Goal: Register for event/course

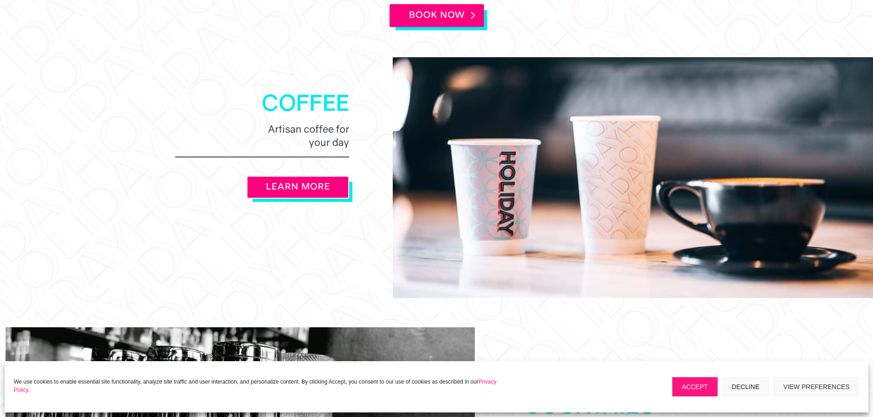
scroll to position [779, 0]
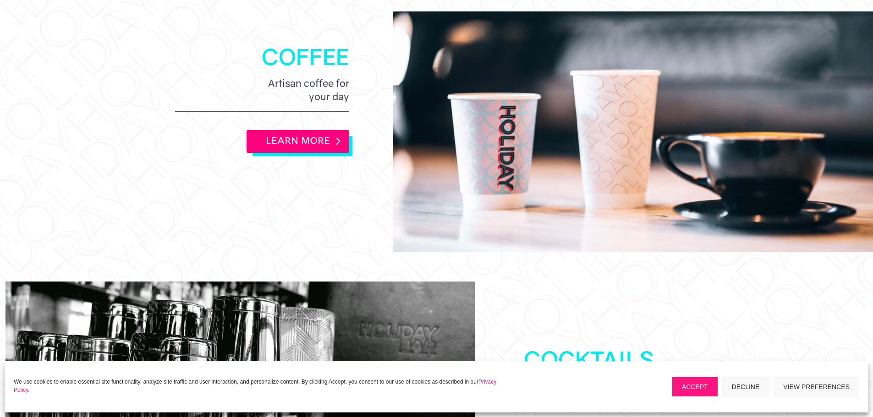
click at [279, 132] on link "LEARN MORE" at bounding box center [298, 141] width 103 height 23
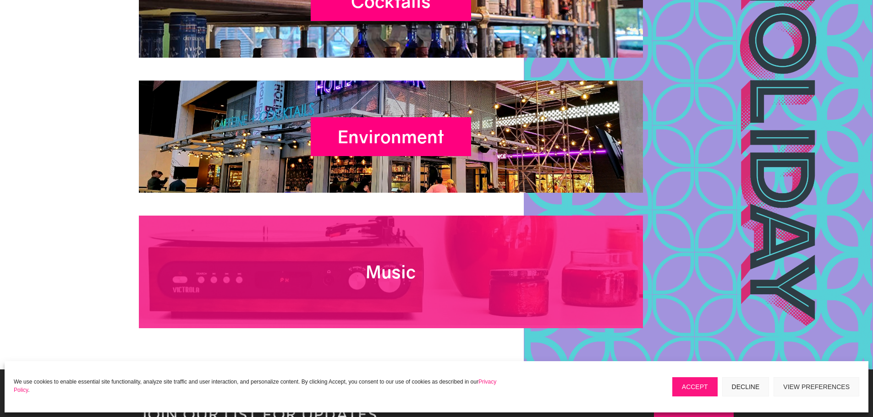
scroll to position [3725, 0]
click at [459, 253] on div "Music" at bounding box center [391, 272] width 160 height 39
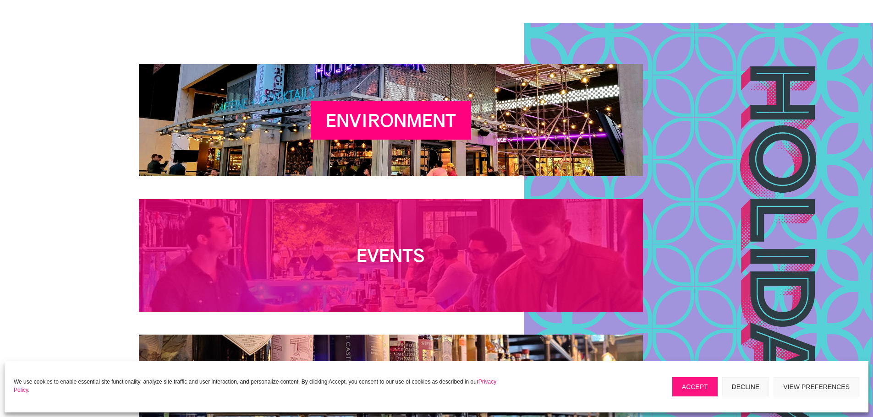
scroll to position [1329, 0]
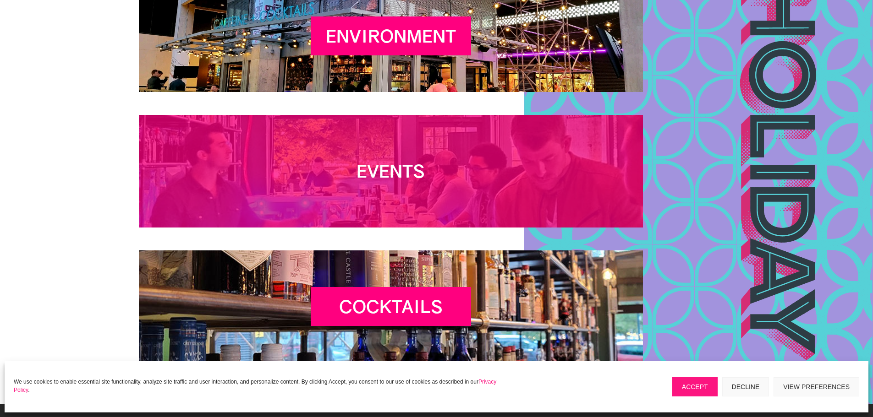
click at [428, 179] on h2 "Events" at bounding box center [391, 174] width 160 height 26
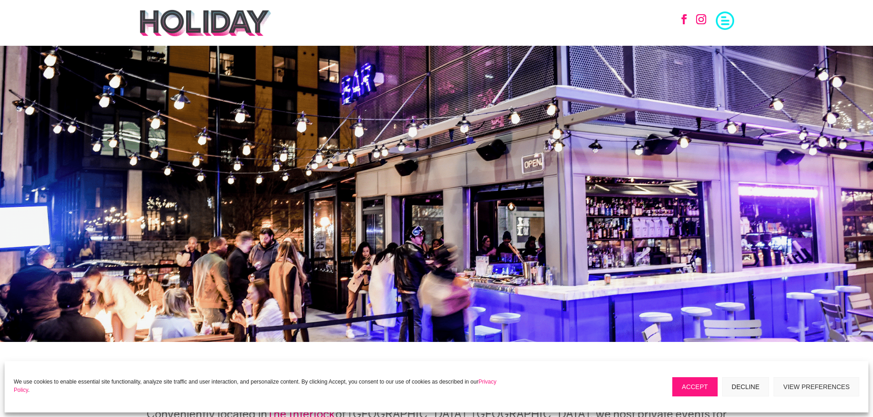
click at [727, 18] on span at bounding box center [725, 20] width 18 height 18
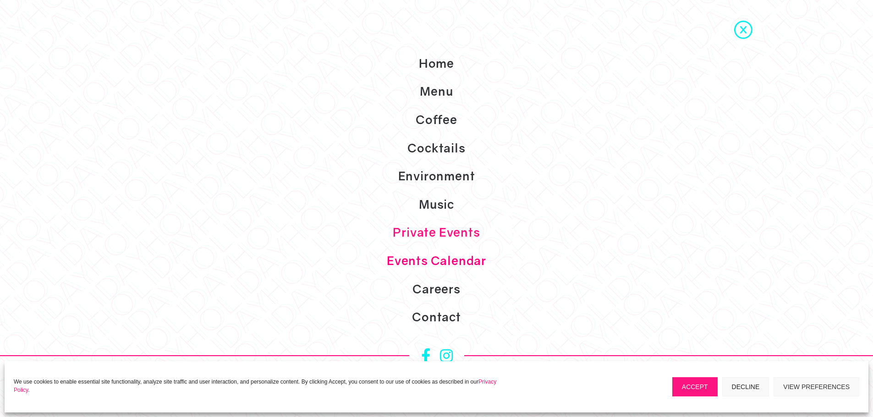
click at [447, 264] on link "Events Calendar" at bounding box center [436, 261] width 873 height 28
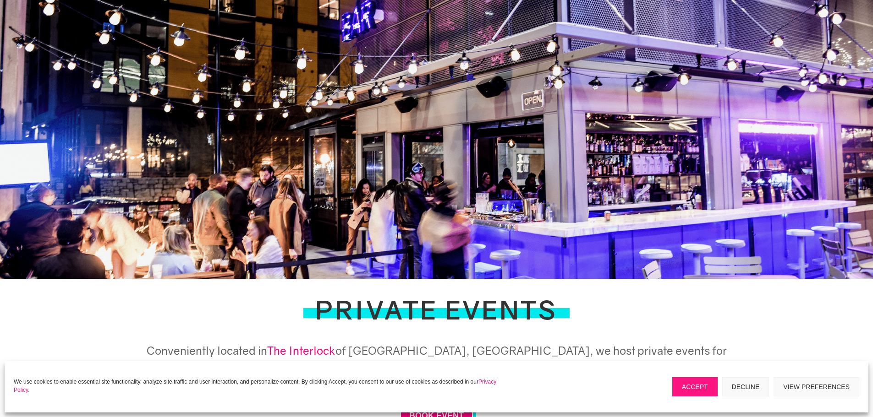
scroll to position [229, 0]
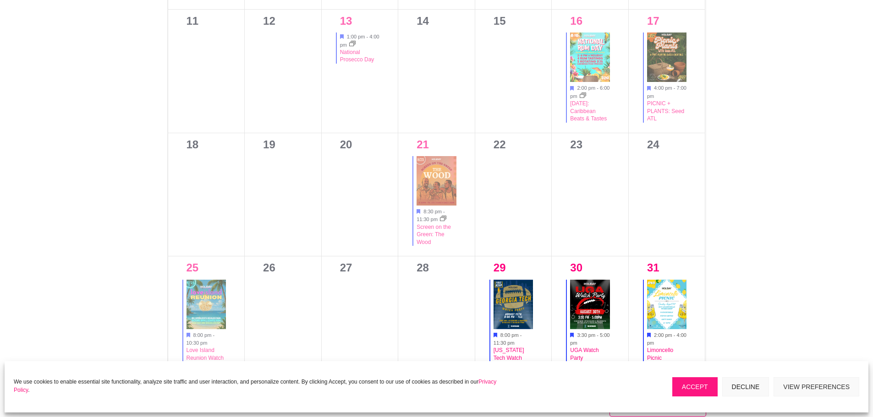
scroll to position [733, 0]
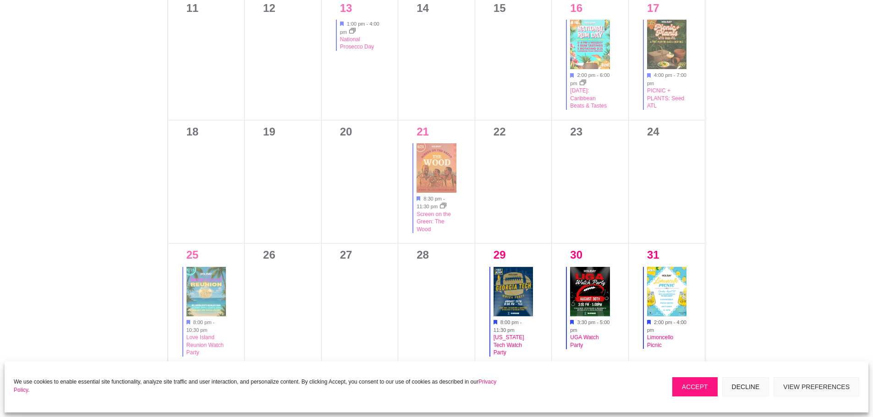
click at [589, 279] on img at bounding box center [590, 291] width 40 height 49
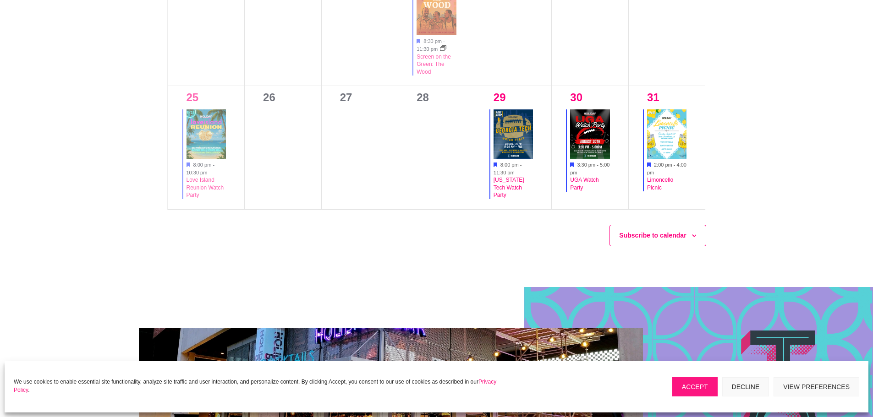
scroll to position [871, 0]
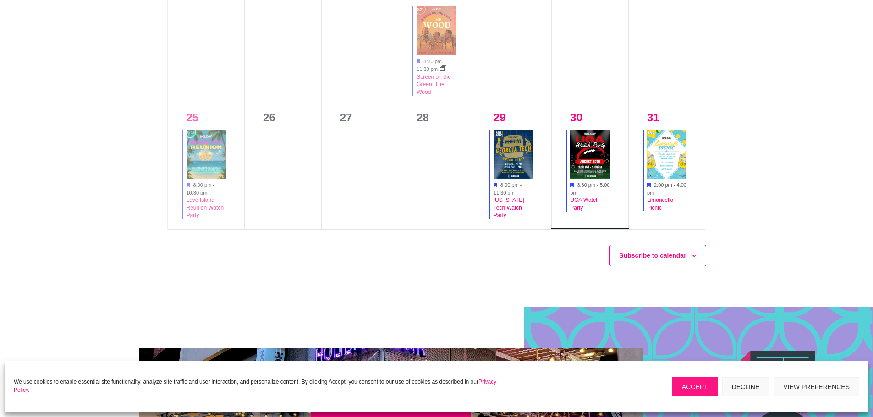
click at [587, 152] on img at bounding box center [590, 154] width 40 height 49
click at [586, 152] on img at bounding box center [590, 154] width 40 height 49
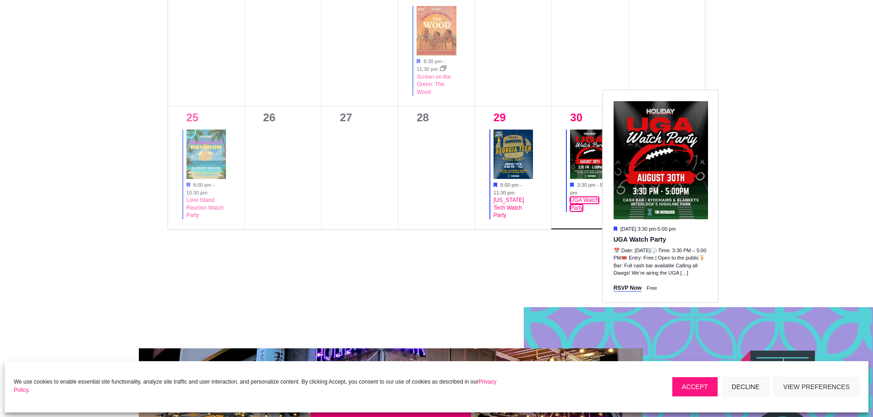
click at [584, 203] on link "UGA Watch Party" at bounding box center [584, 204] width 28 height 15
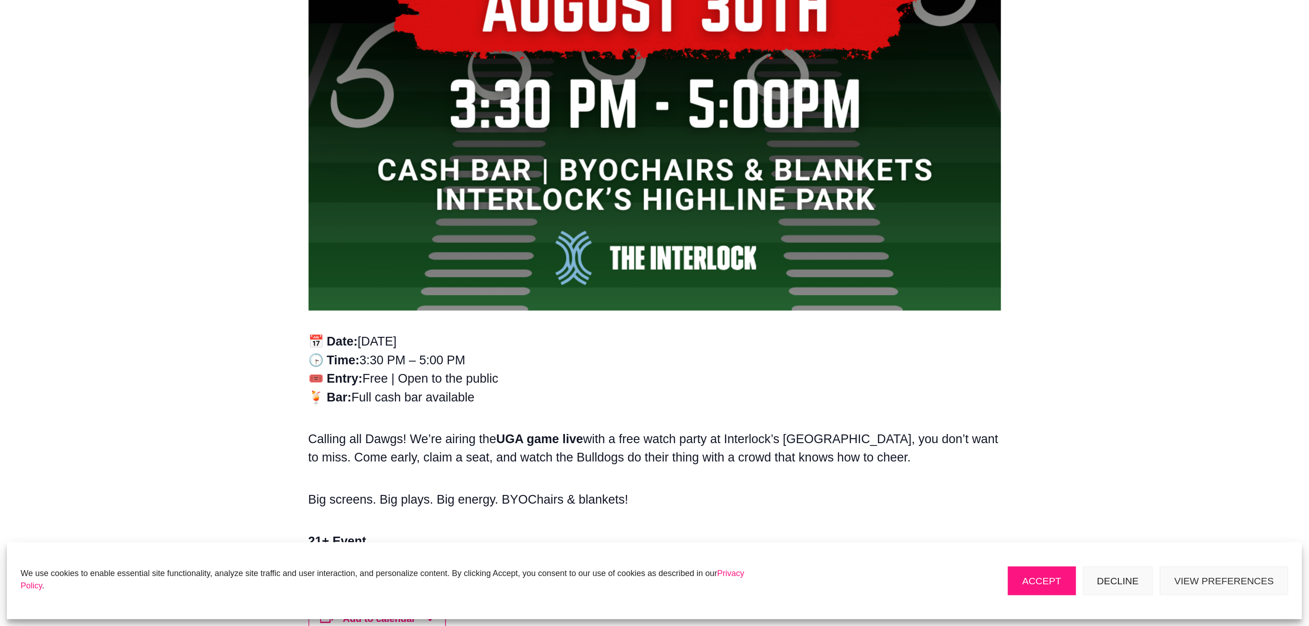
scroll to position [550, 0]
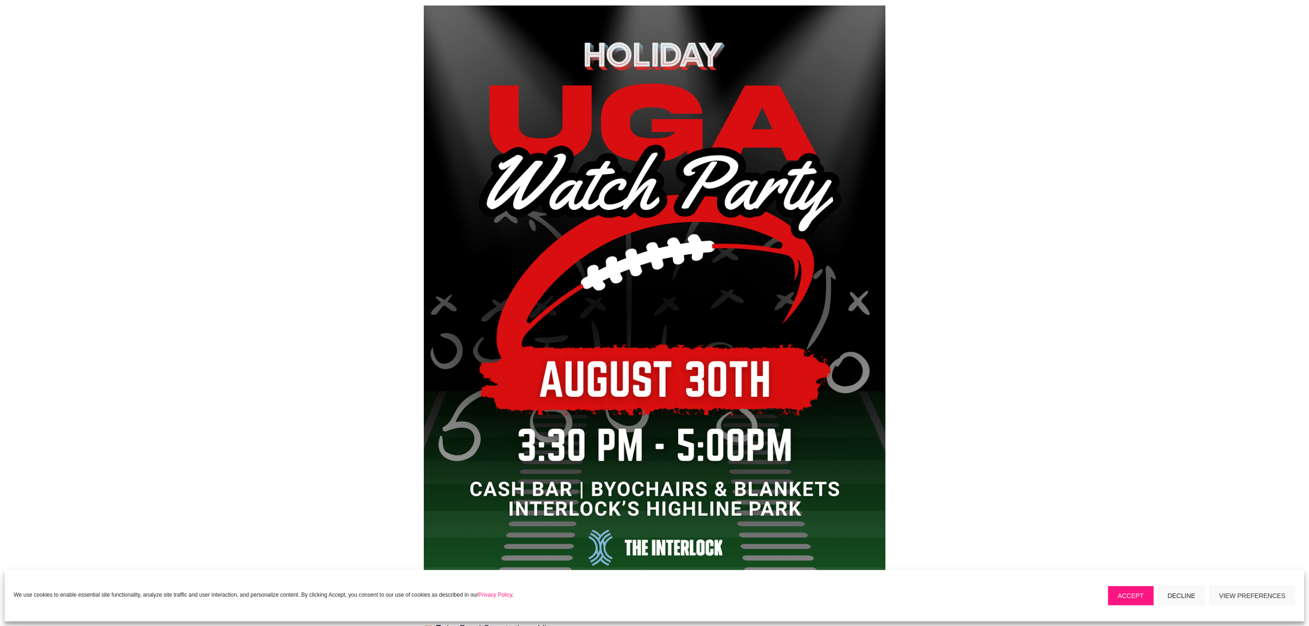
scroll to position [165, 0]
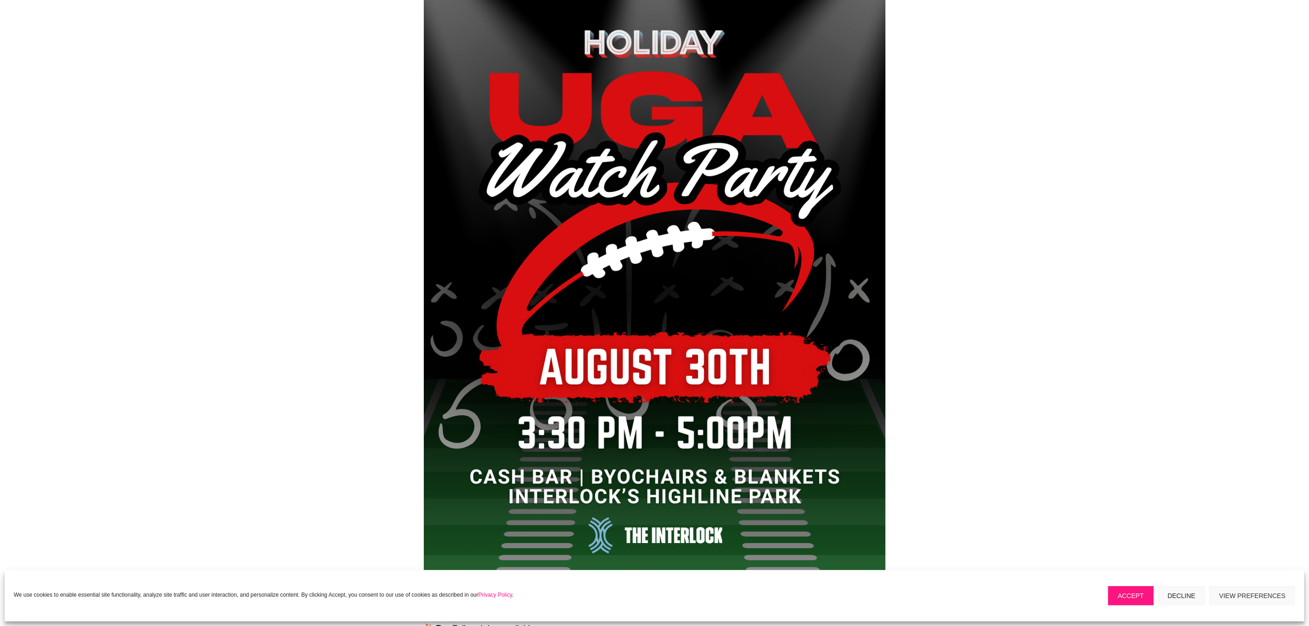
drag, startPoint x: 1221, startPoint y: 93, endPoint x: 1221, endPoint y: 88, distance: 5.0
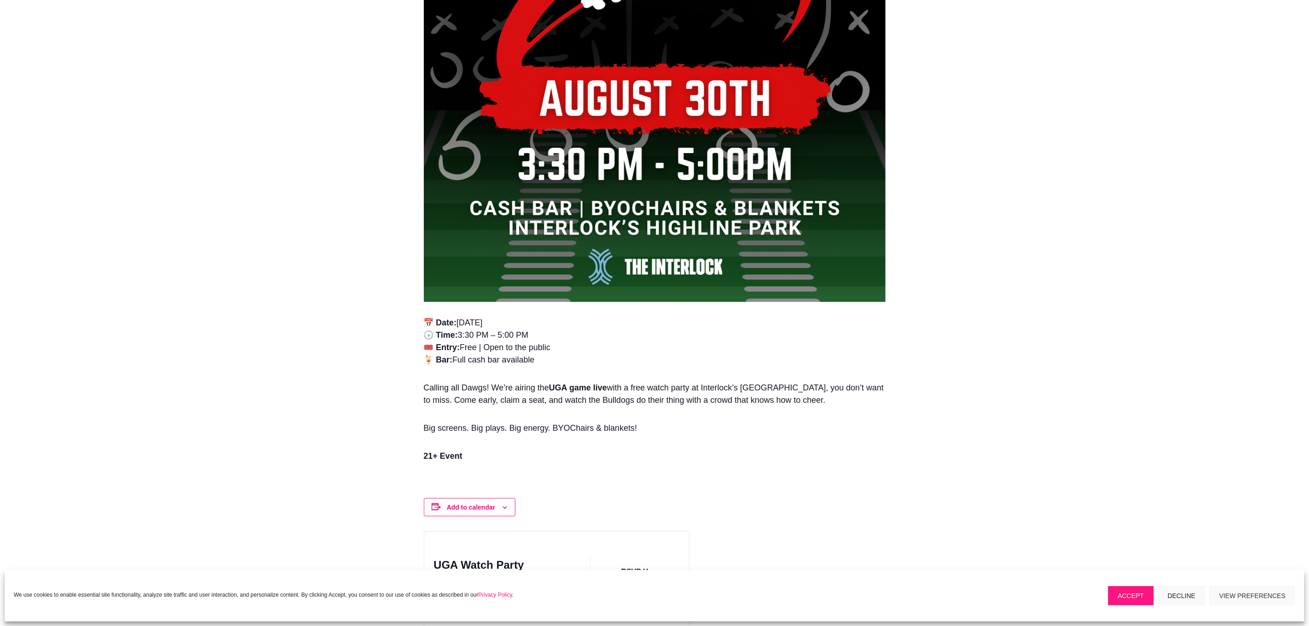
scroll to position [440, 0]
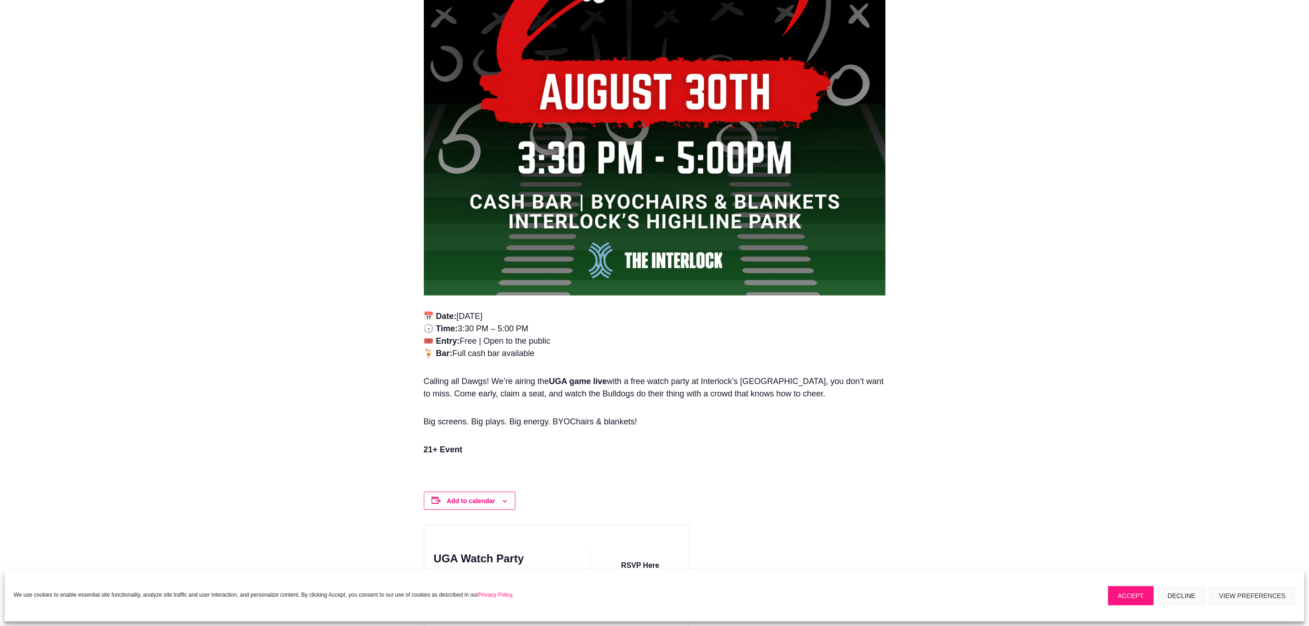
click at [576, 352] on p "📅 Date: [DATE] 🕞 Time: 3:30 PM – 5:00 PM 🎟️ Entry: Free | Open to the public 🍹 …" at bounding box center [655, 339] width 462 height 58
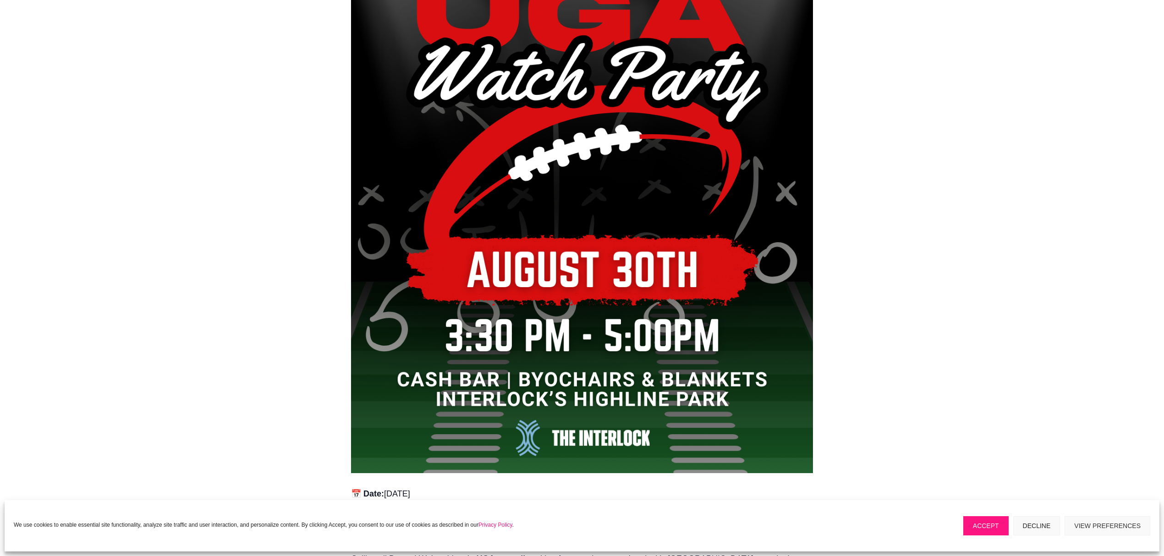
scroll to position [567, 0]
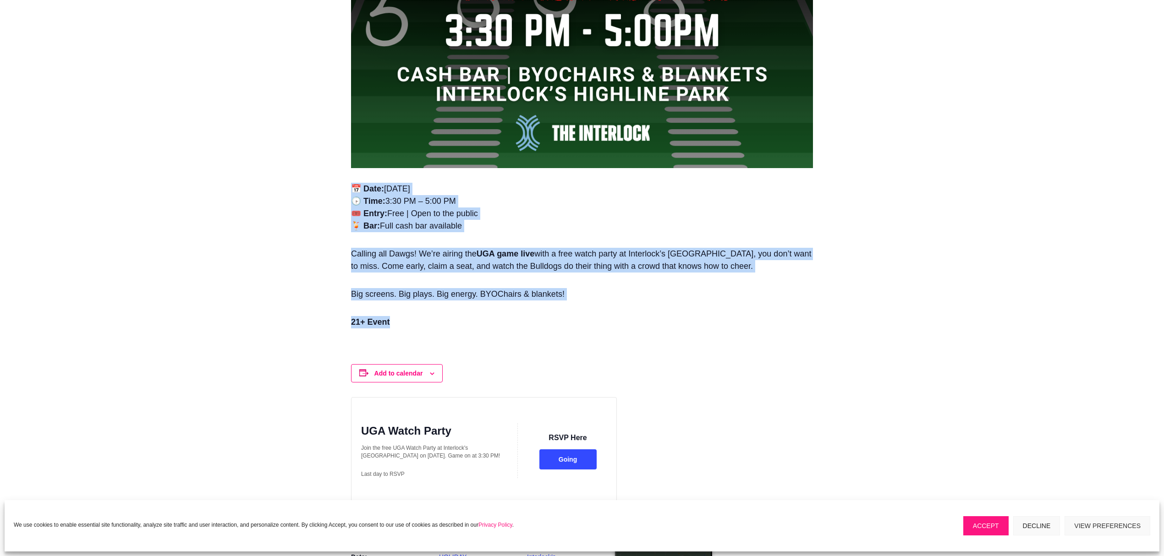
drag, startPoint x: 351, startPoint y: 187, endPoint x: 680, endPoint y: 337, distance: 361.9
click at [680, 337] on div "📅 Date: [DATE] 🕞 Time: 3:30 PM – 5:00 PM 🎟️ Entry: Free | Open to the public 🍹 …" at bounding box center [582, 266] width 462 height 167
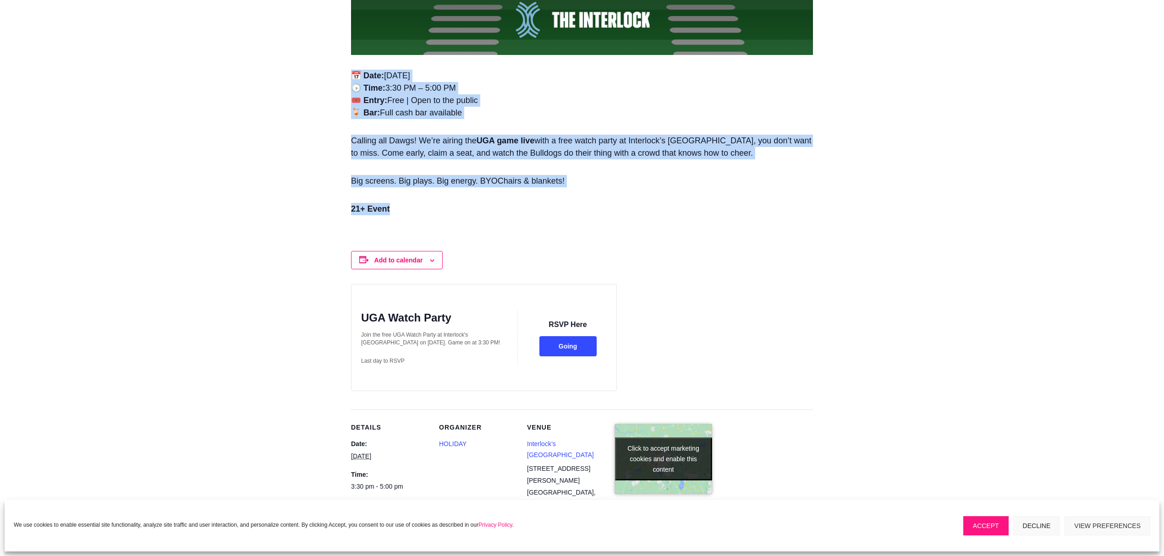
scroll to position [690, 0]
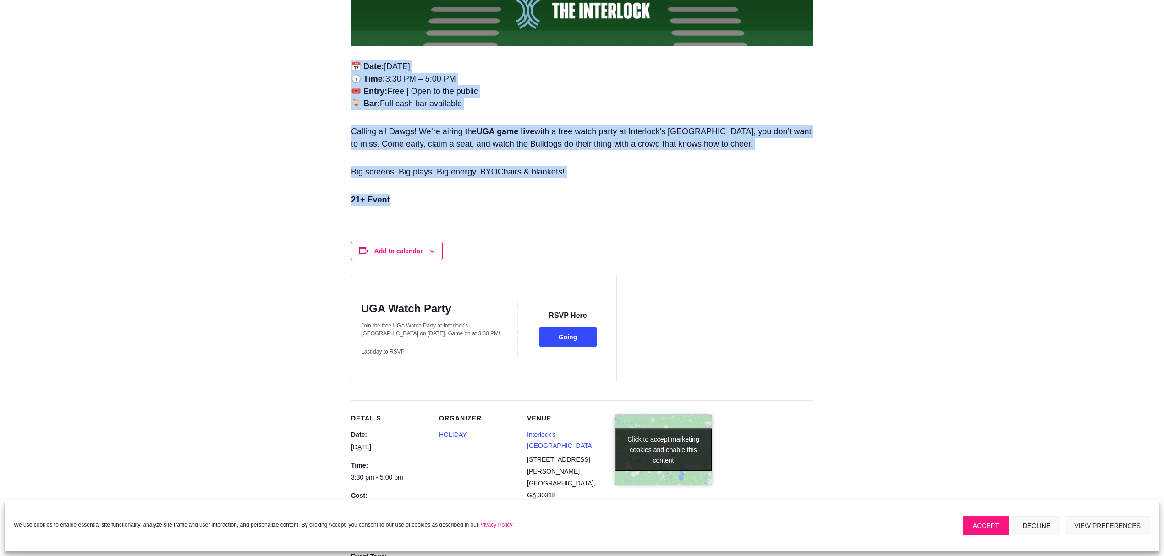
copy div "📅 Date: [DATE] 🕞 Time: 3:30 PM – 5:00 PM 🎟️ Entry: Free | Open to the public 🍹 …"
click at [566, 334] on button "Going" at bounding box center [567, 337] width 57 height 21
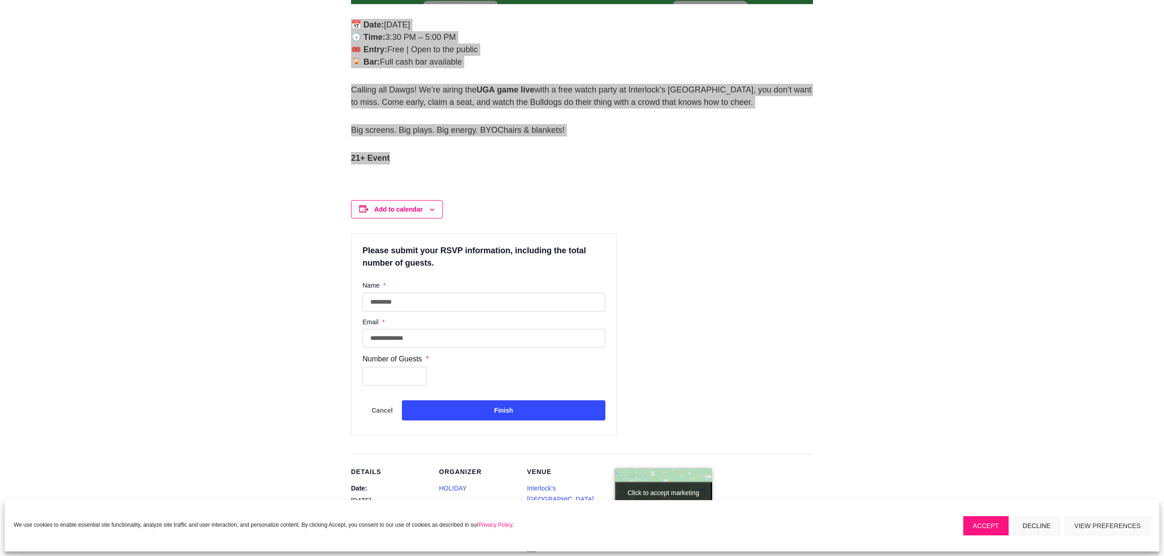
scroll to position [733, 0]
